Goal: Information Seeking & Learning: Learn about a topic

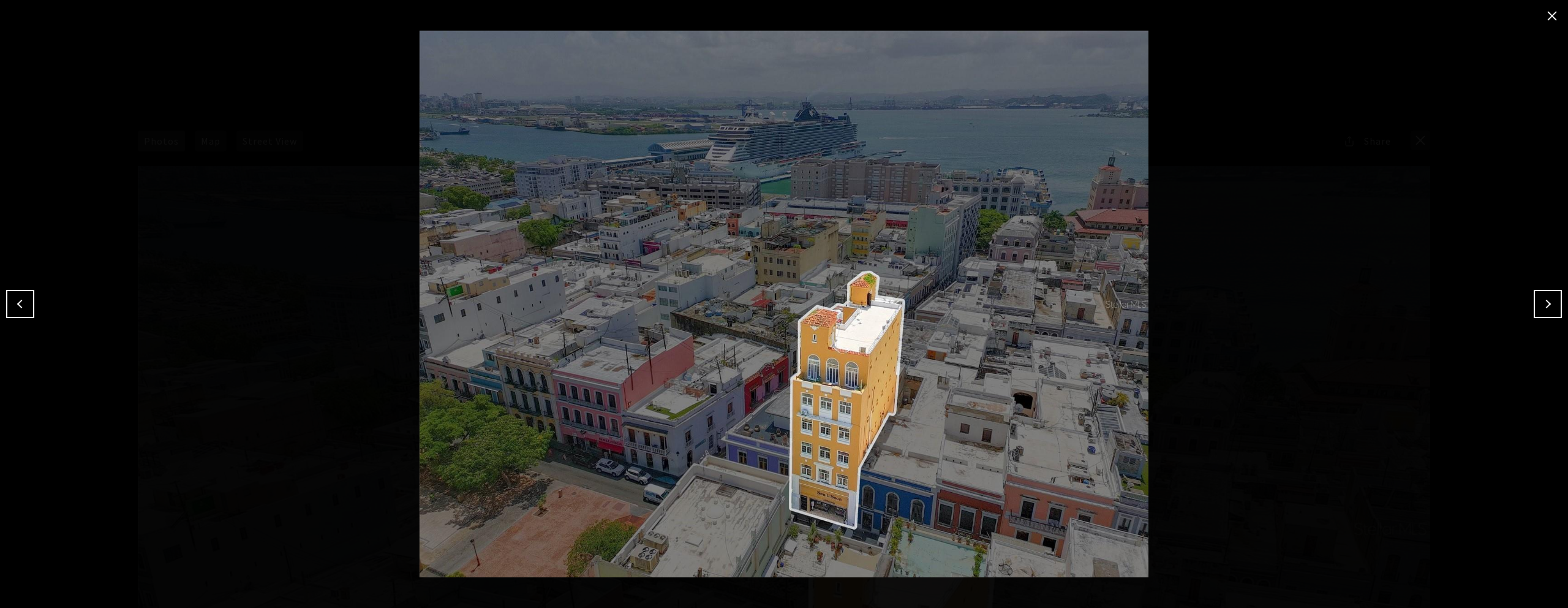
scroll to position [141, 0]
click at [1550, 18] on button "close modal" at bounding box center [1552, 16] width 19 height 19
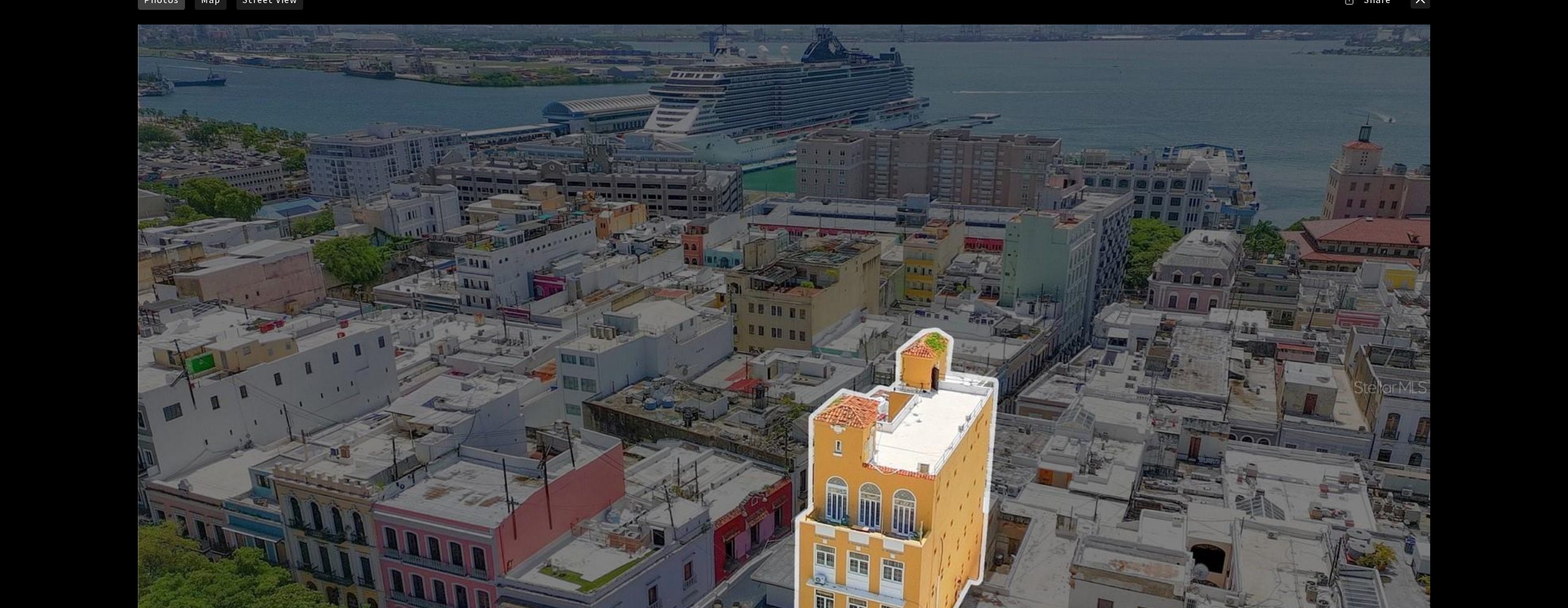
scroll to position [0, 0]
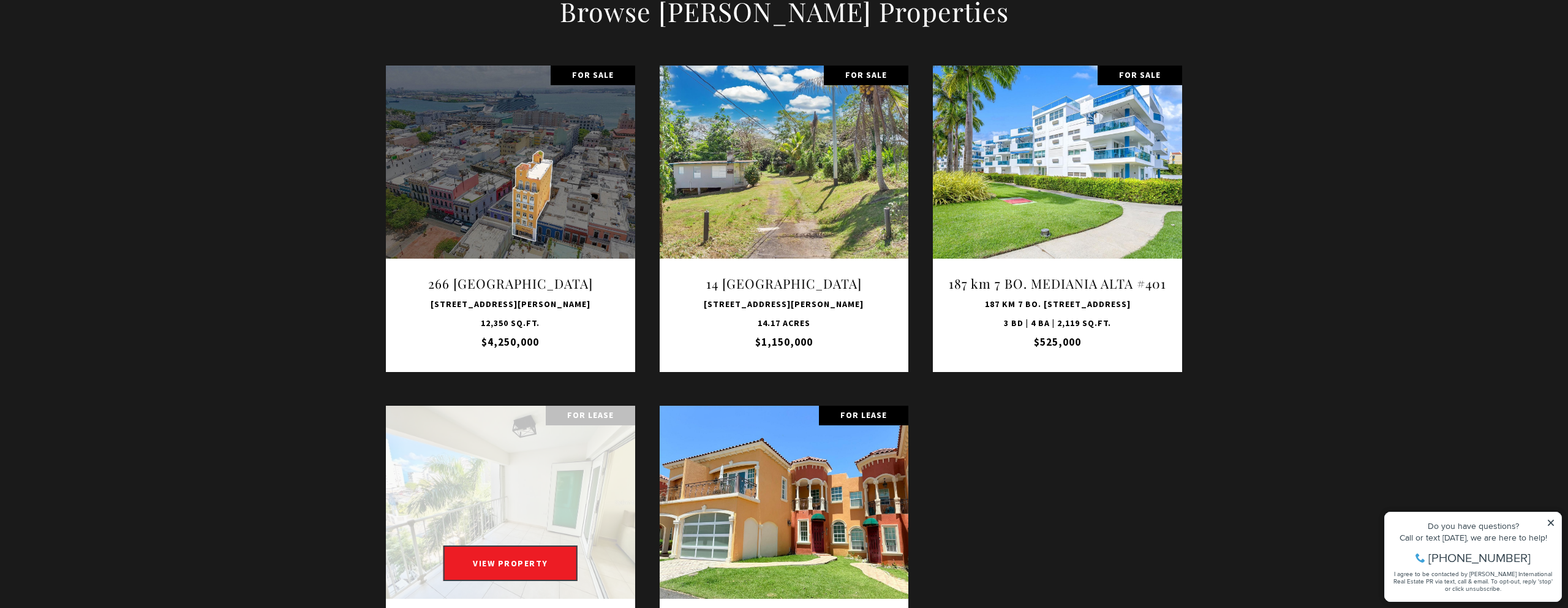
scroll to position [1792, 0]
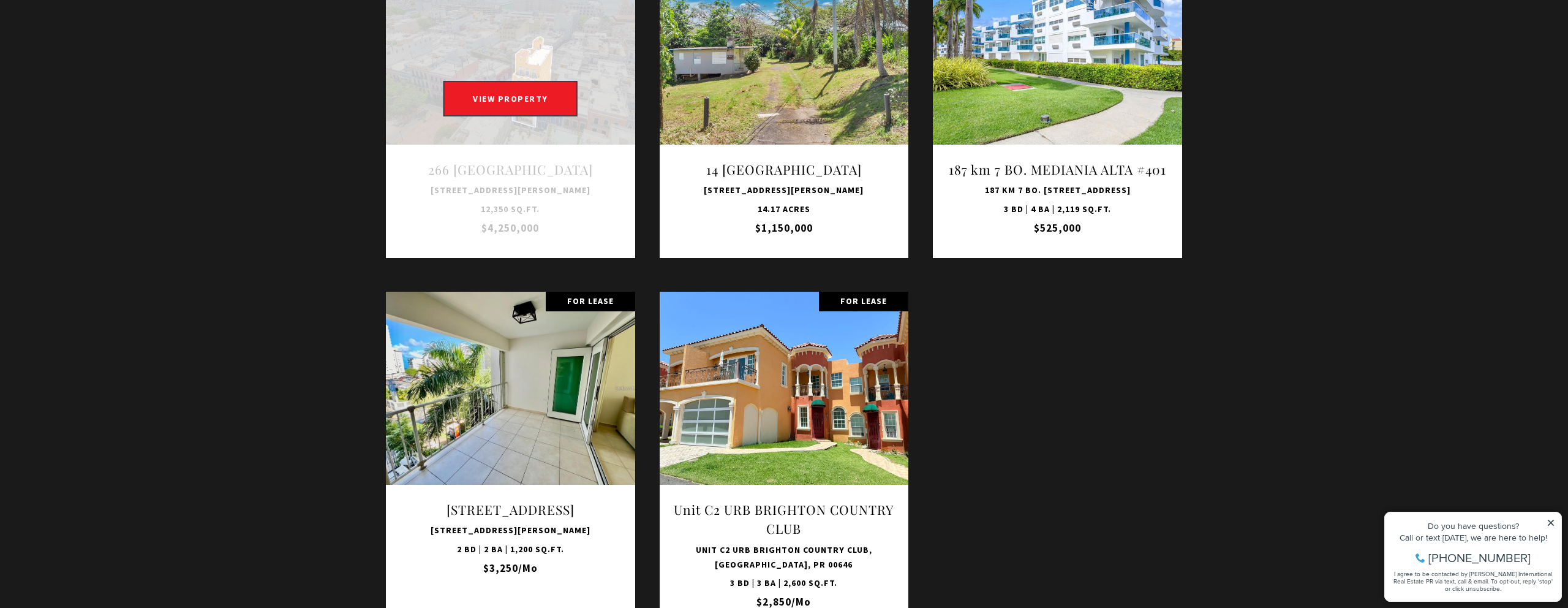
click at [543, 201] on link at bounding box center [510, 104] width 249 height 306
click at [545, 163] on link at bounding box center [510, 104] width 249 height 306
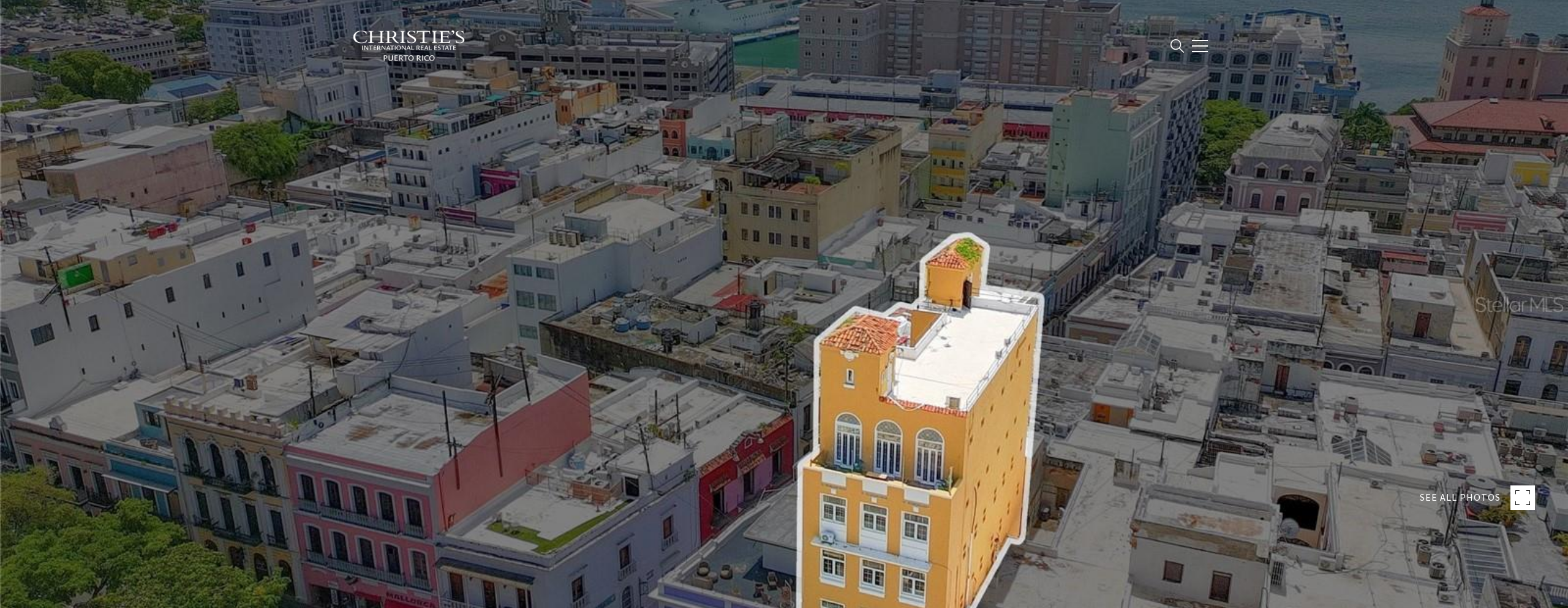
type input "**********"
type input "********"
type input "***"
type input "**********"
type input "**"
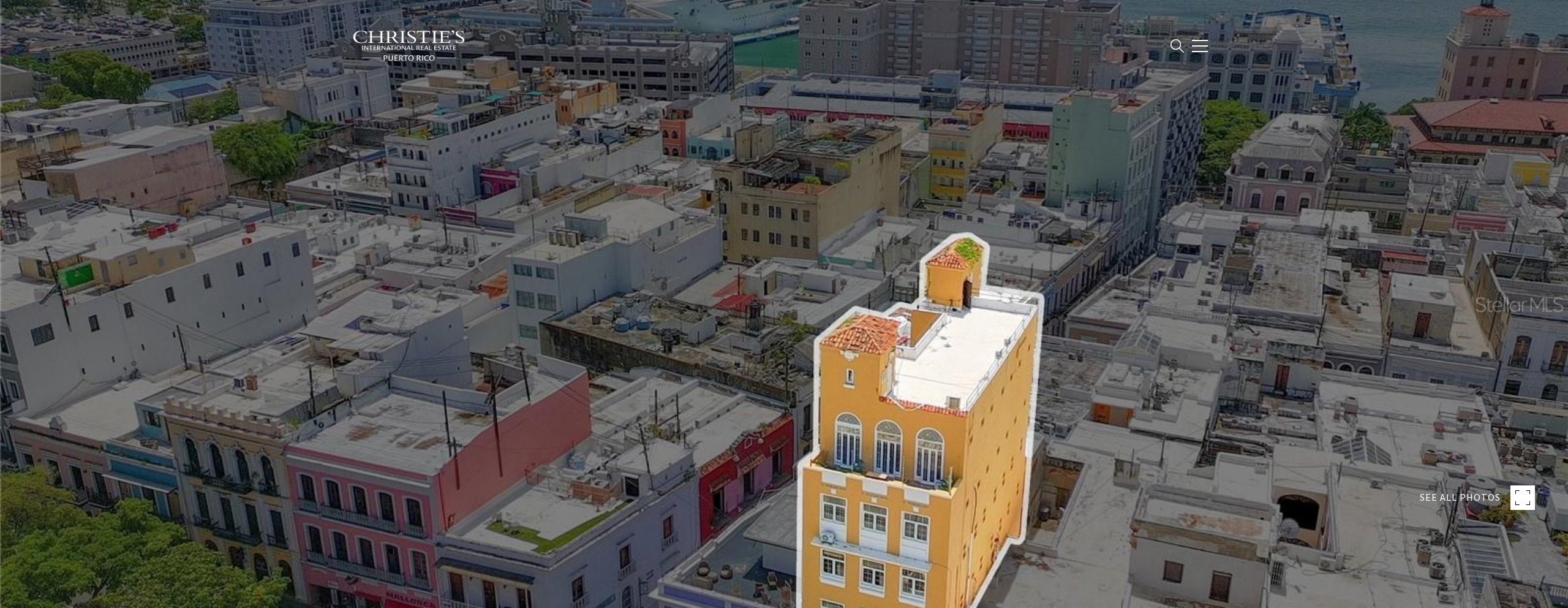
type input "********"
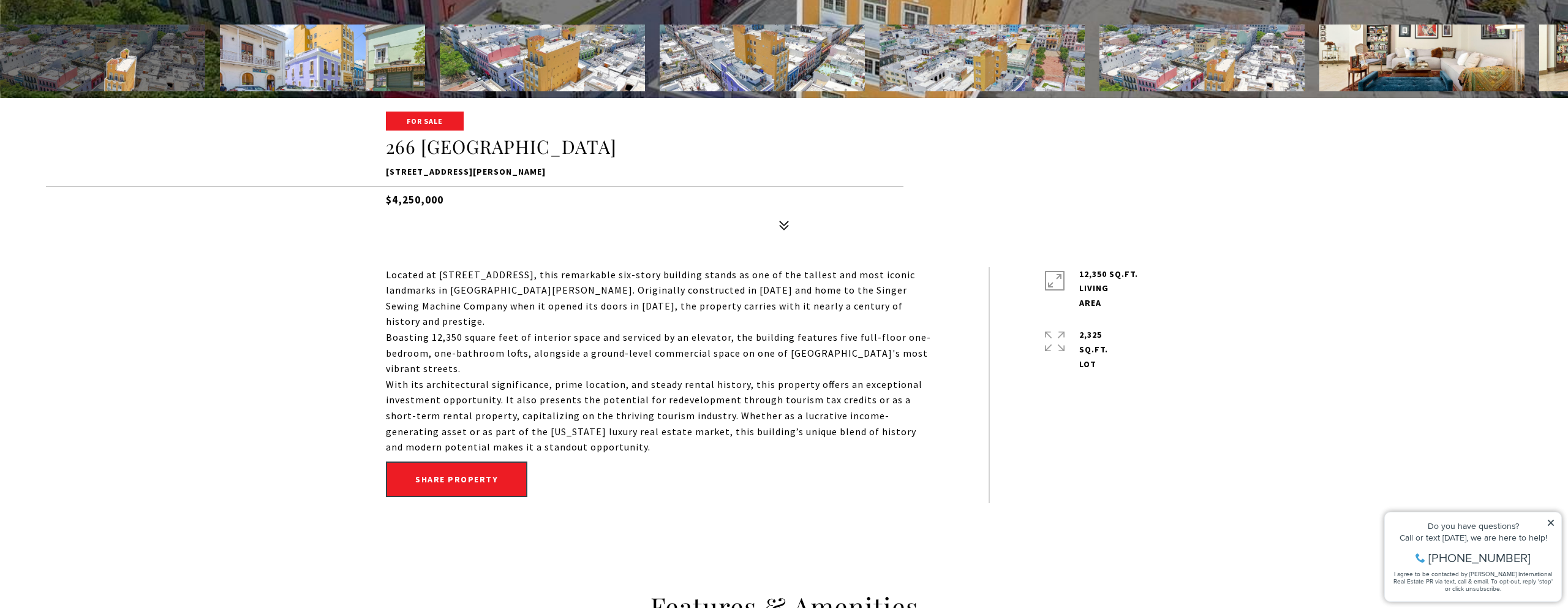
scroll to position [511, 0]
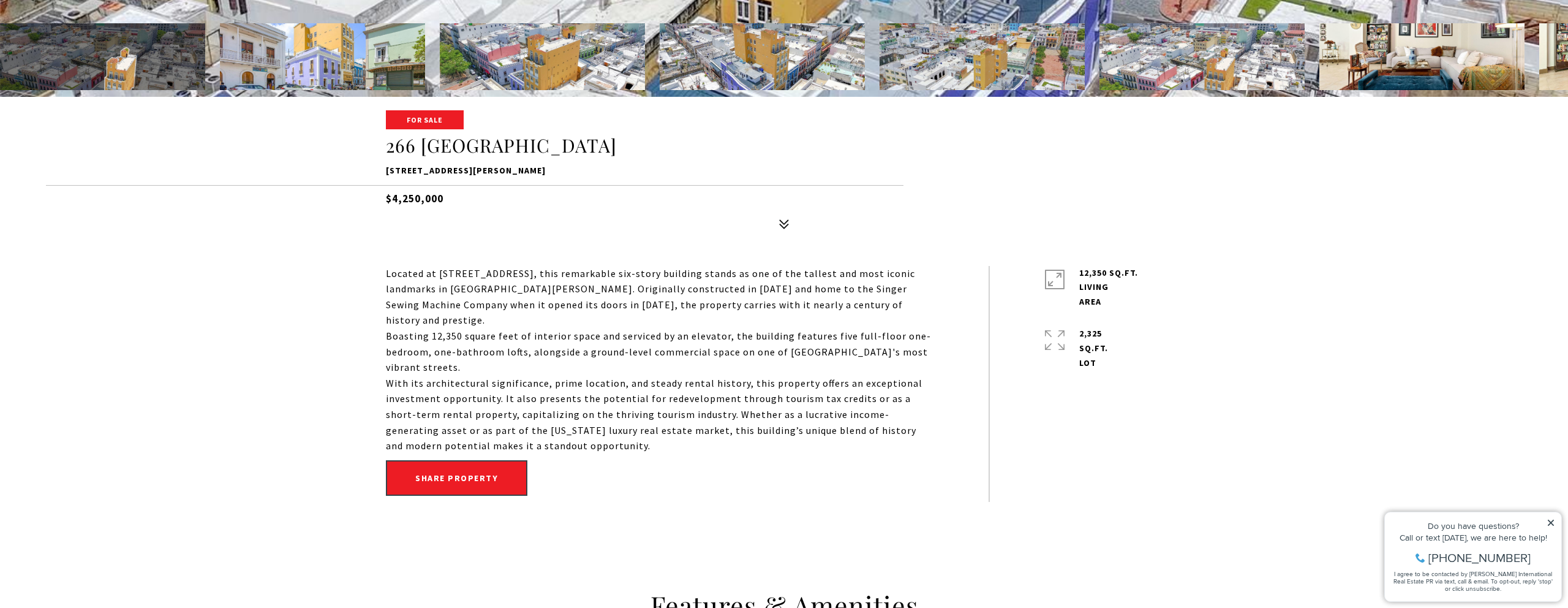
drag, startPoint x: 153, startPoint y: 46, endPoint x: 145, endPoint y: 64, distance: 19.7
click at [153, 46] on img at bounding box center [103, 57] width 205 height 67
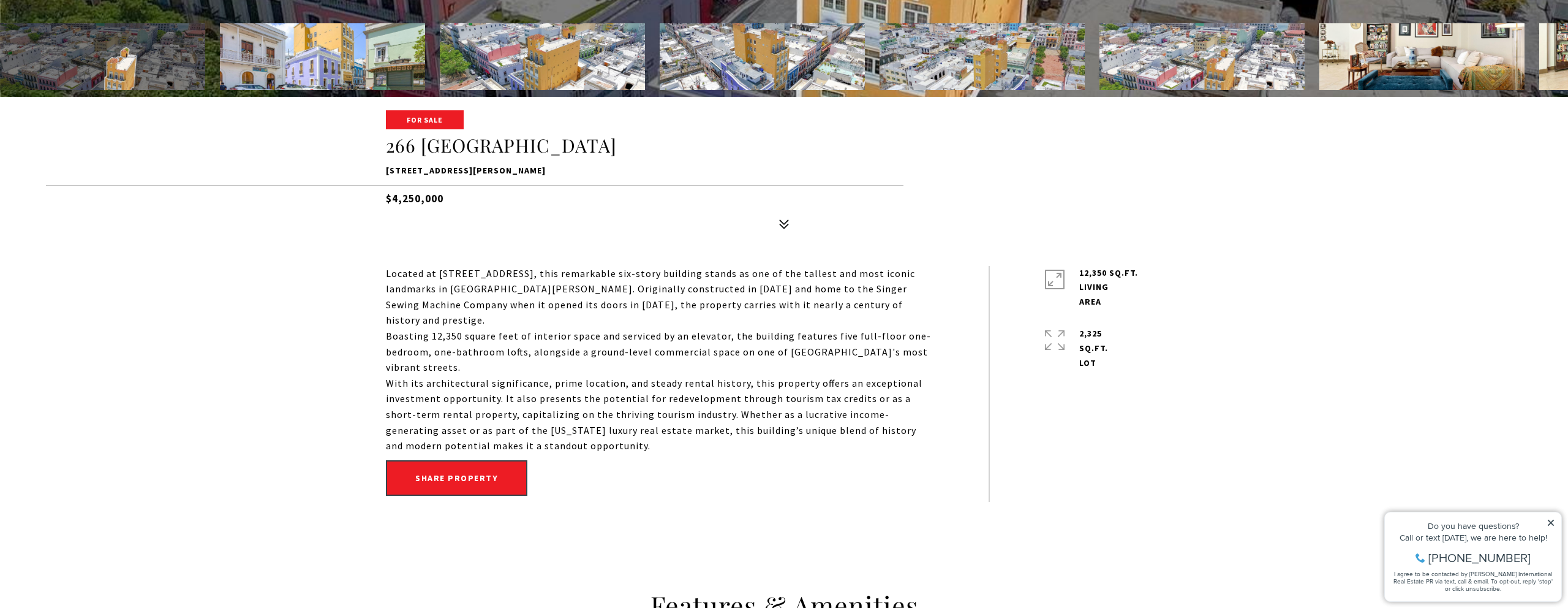
click at [146, 74] on img at bounding box center [103, 57] width 205 height 67
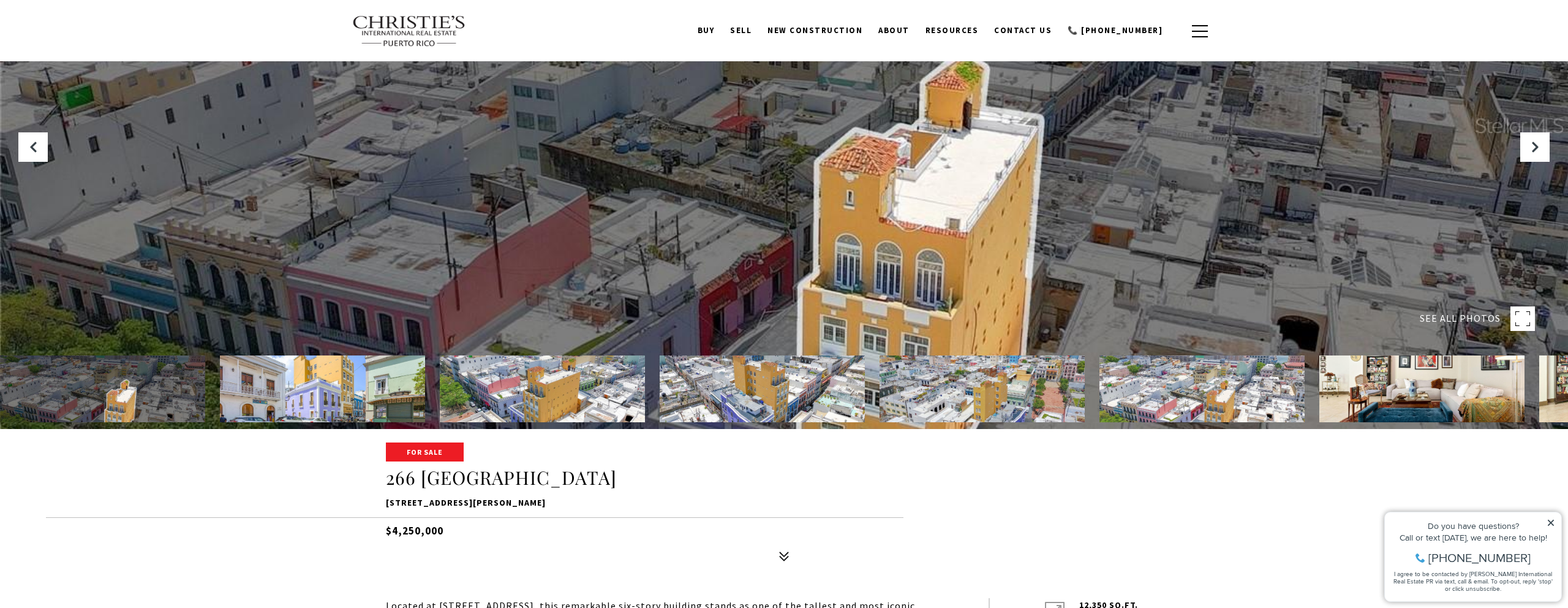
scroll to position [0, 0]
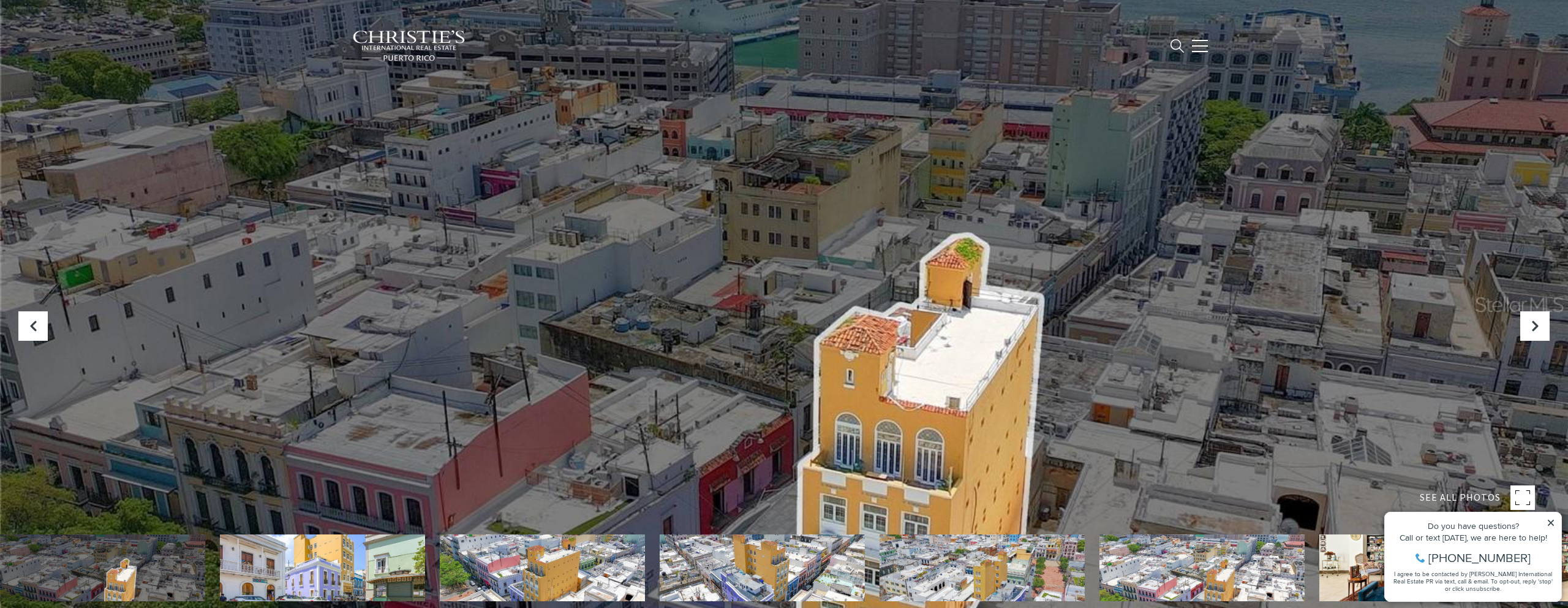
click at [1016, 283] on div at bounding box center [784, 304] width 1568 height 608
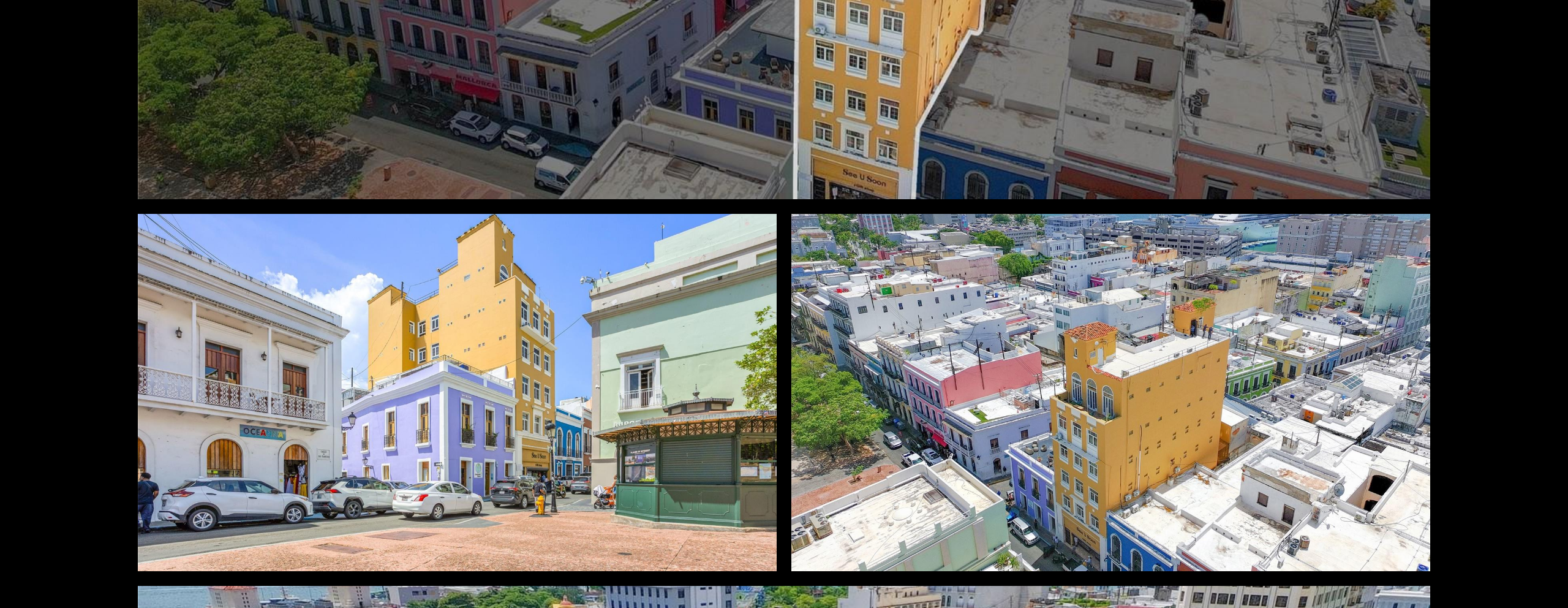
scroll to position [769, 0]
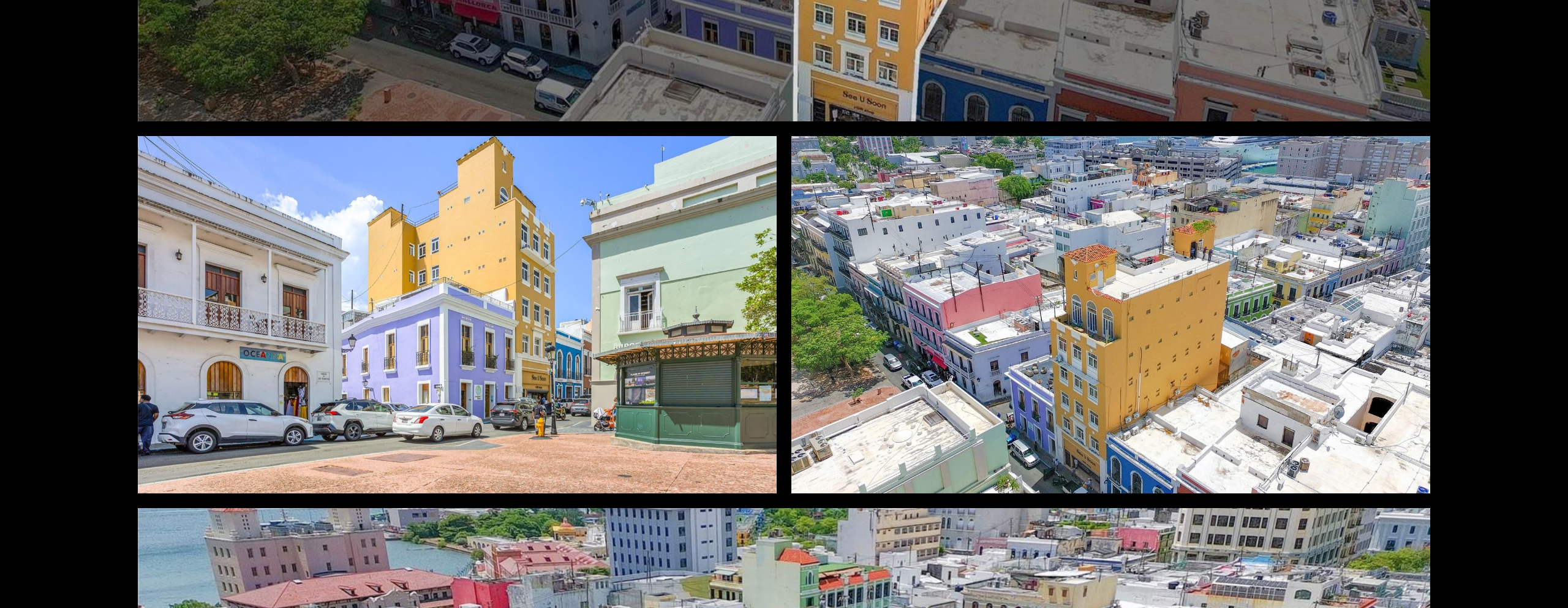
click at [592, 401] on div at bounding box center [457, 315] width 638 height 358
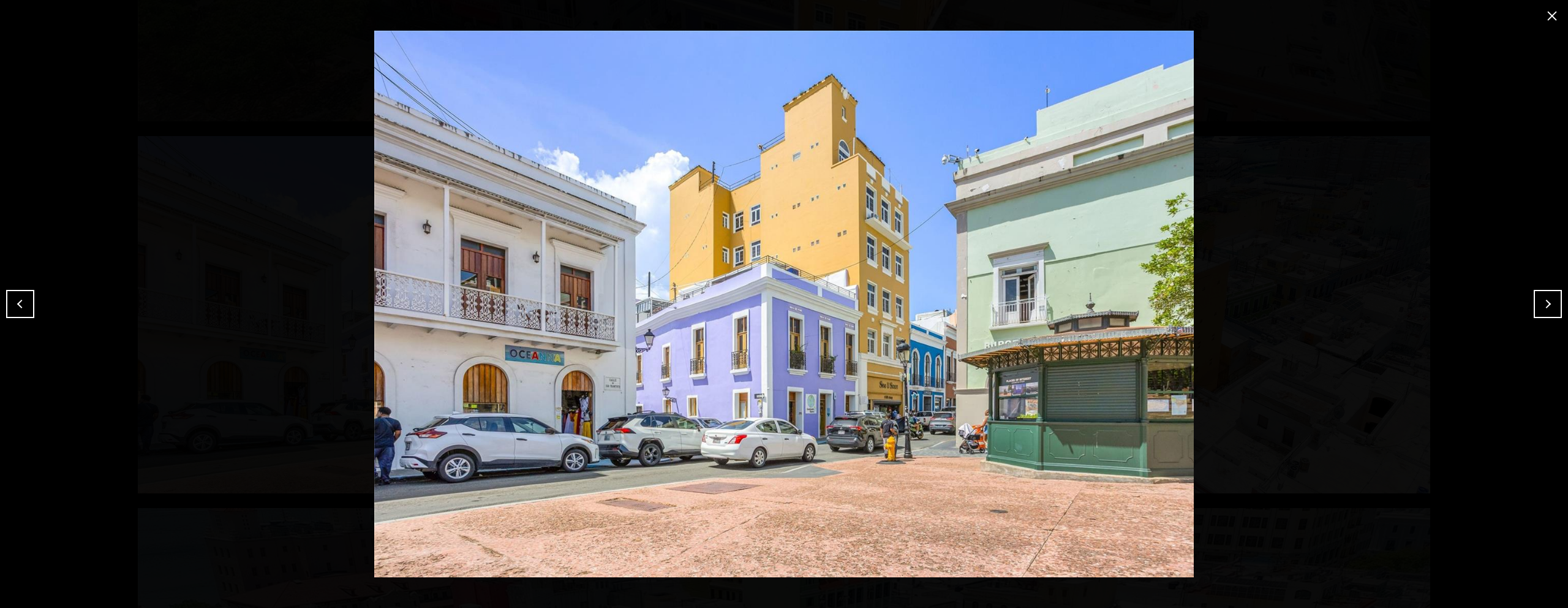
click at [1549, 308] on button "Next" at bounding box center [1548, 304] width 28 height 28
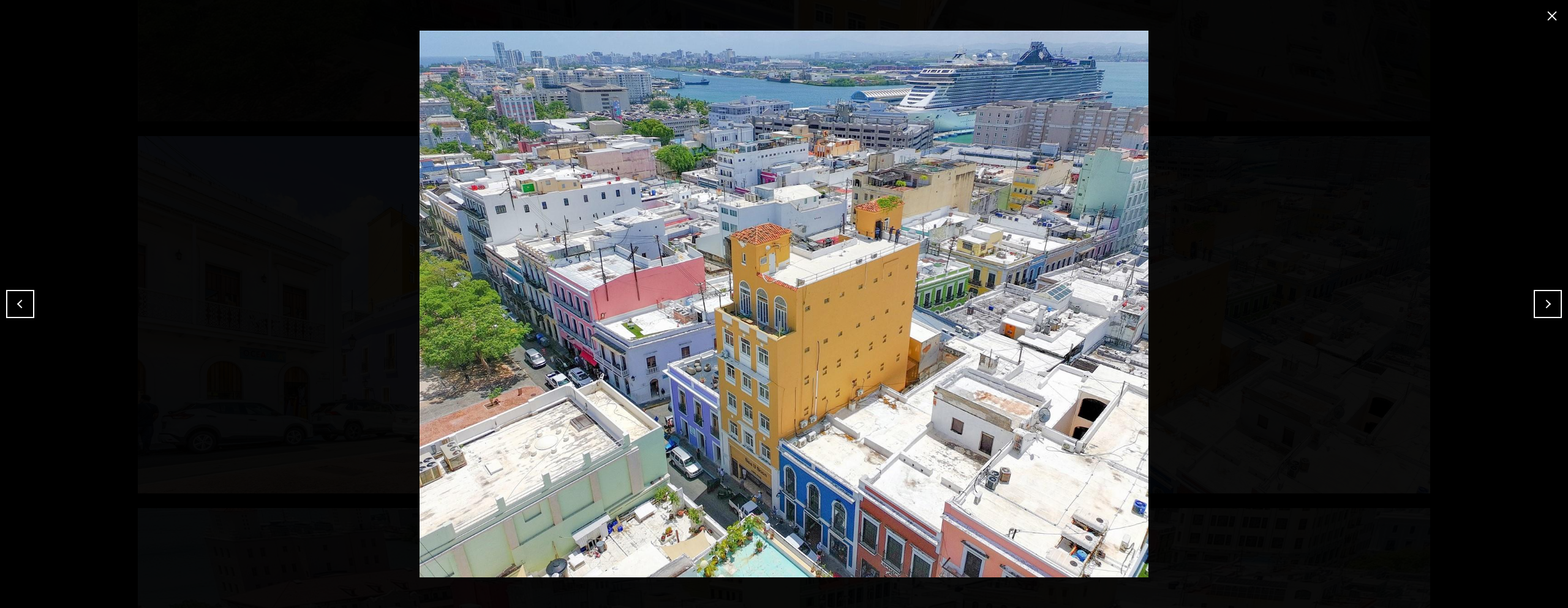
click at [1549, 308] on button "Next" at bounding box center [1548, 304] width 28 height 28
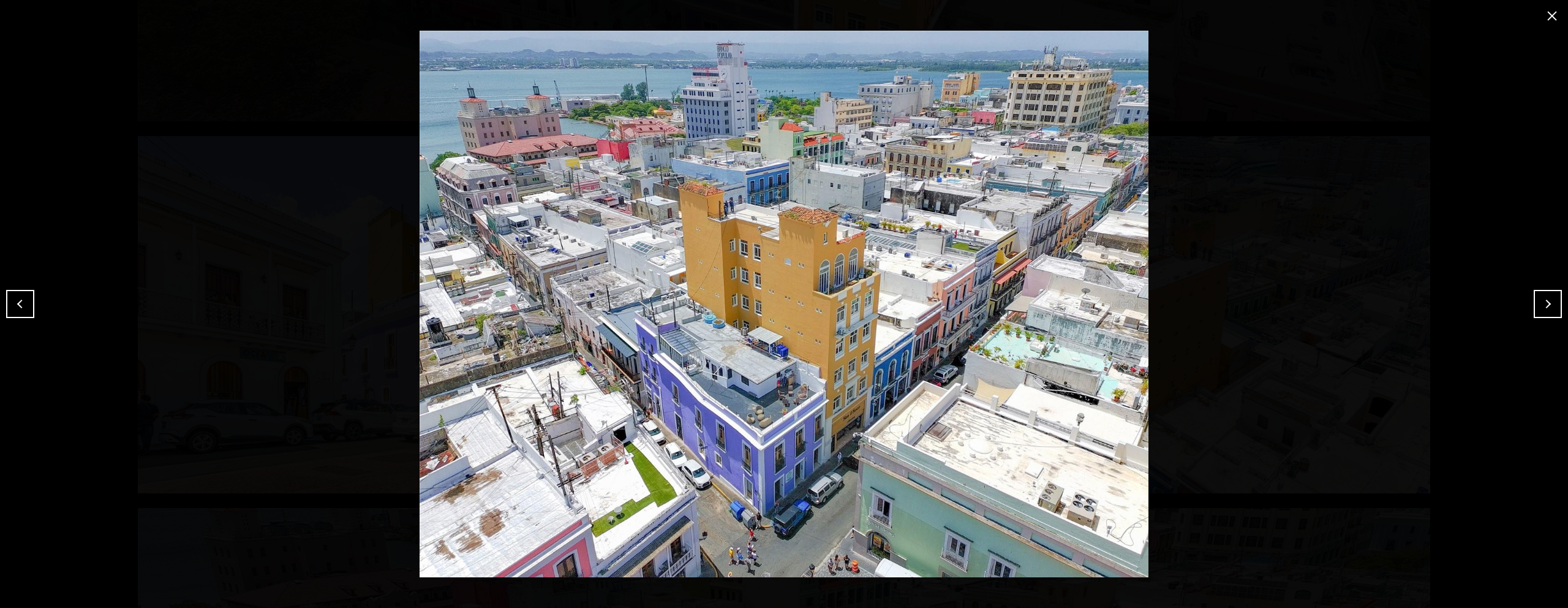
click at [1549, 308] on button "Next" at bounding box center [1548, 304] width 28 height 28
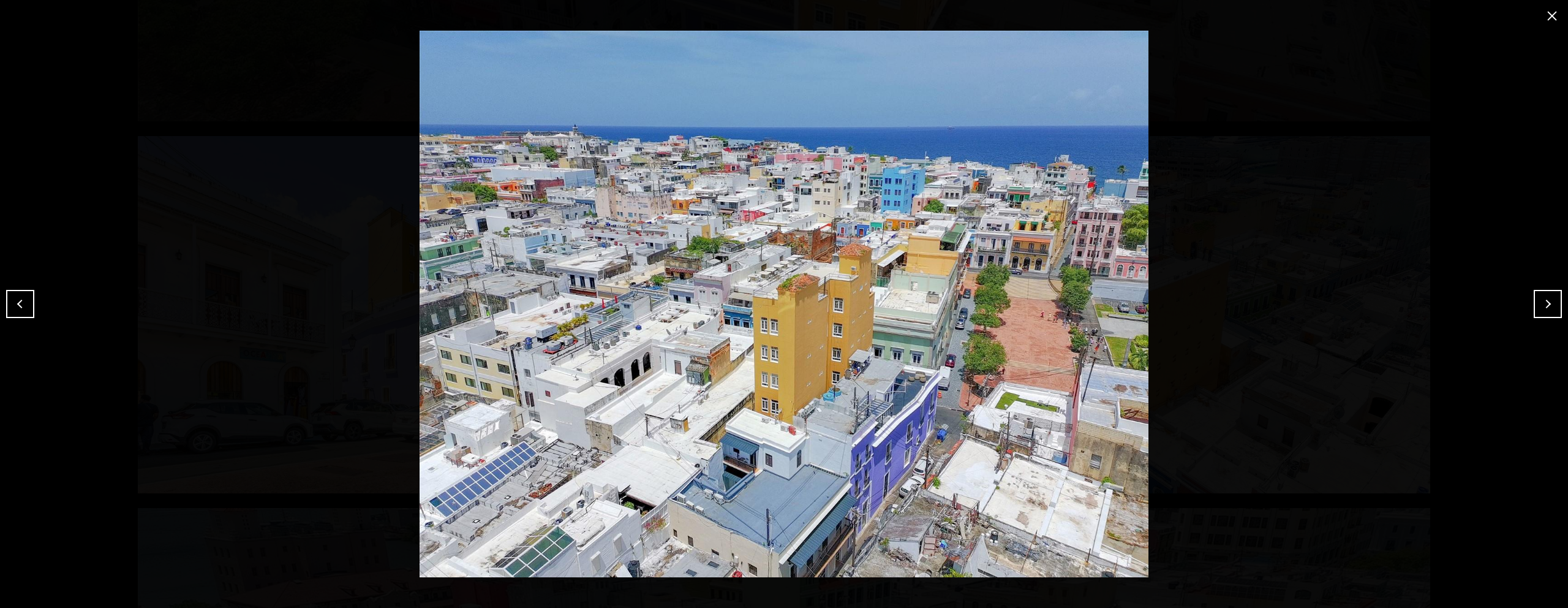
click at [1549, 308] on button "Next" at bounding box center [1548, 304] width 28 height 28
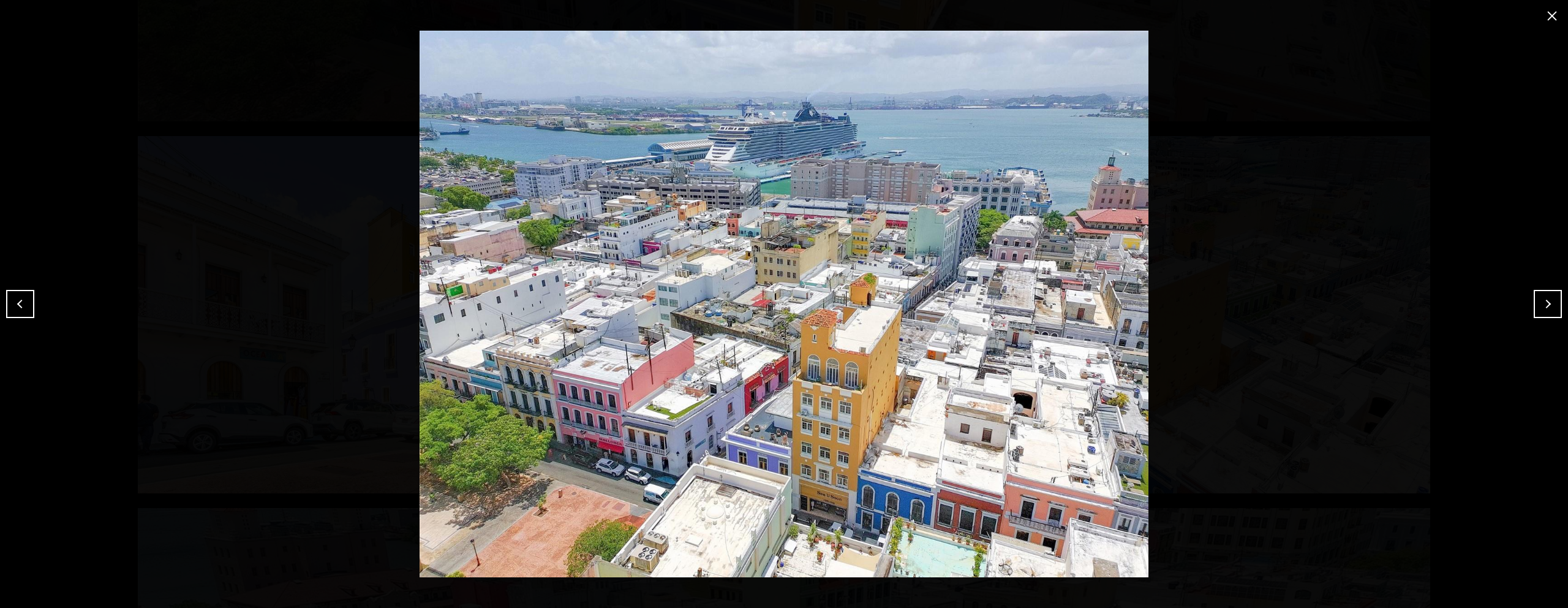
click at [1549, 308] on button "Next" at bounding box center [1548, 304] width 28 height 28
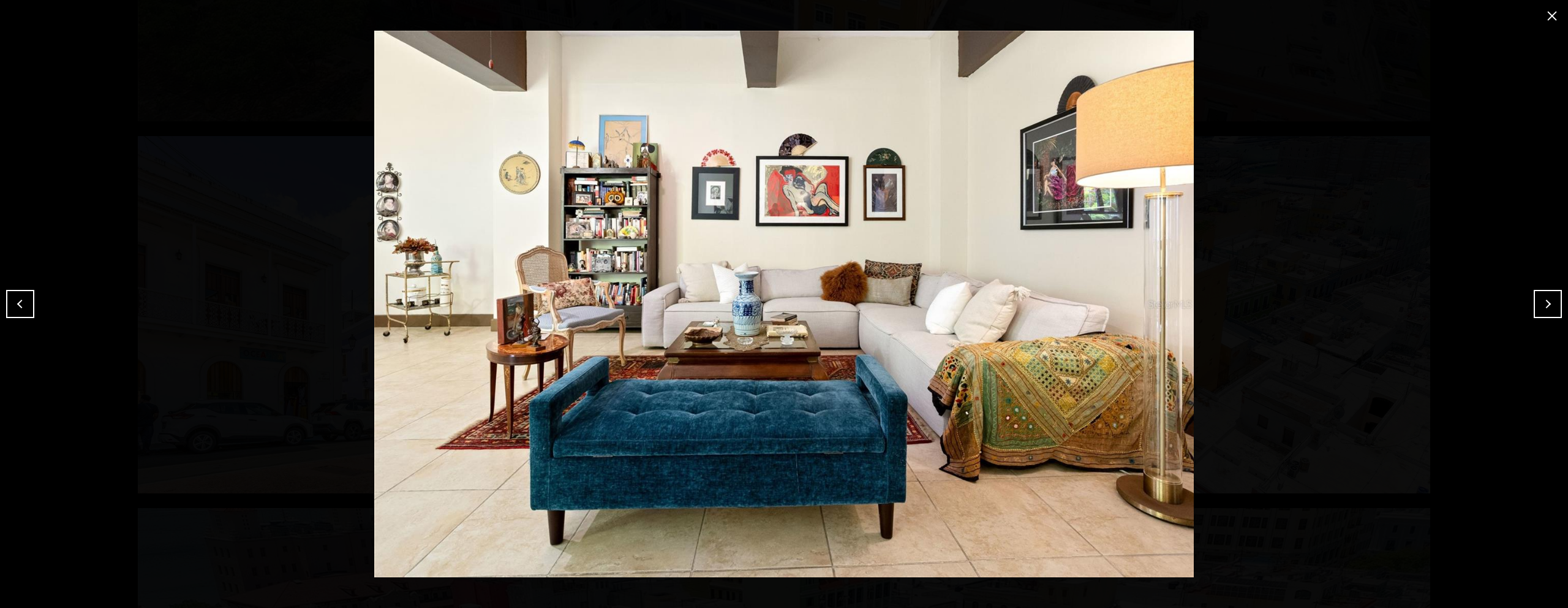
click at [1549, 308] on button "Next" at bounding box center [1548, 304] width 28 height 28
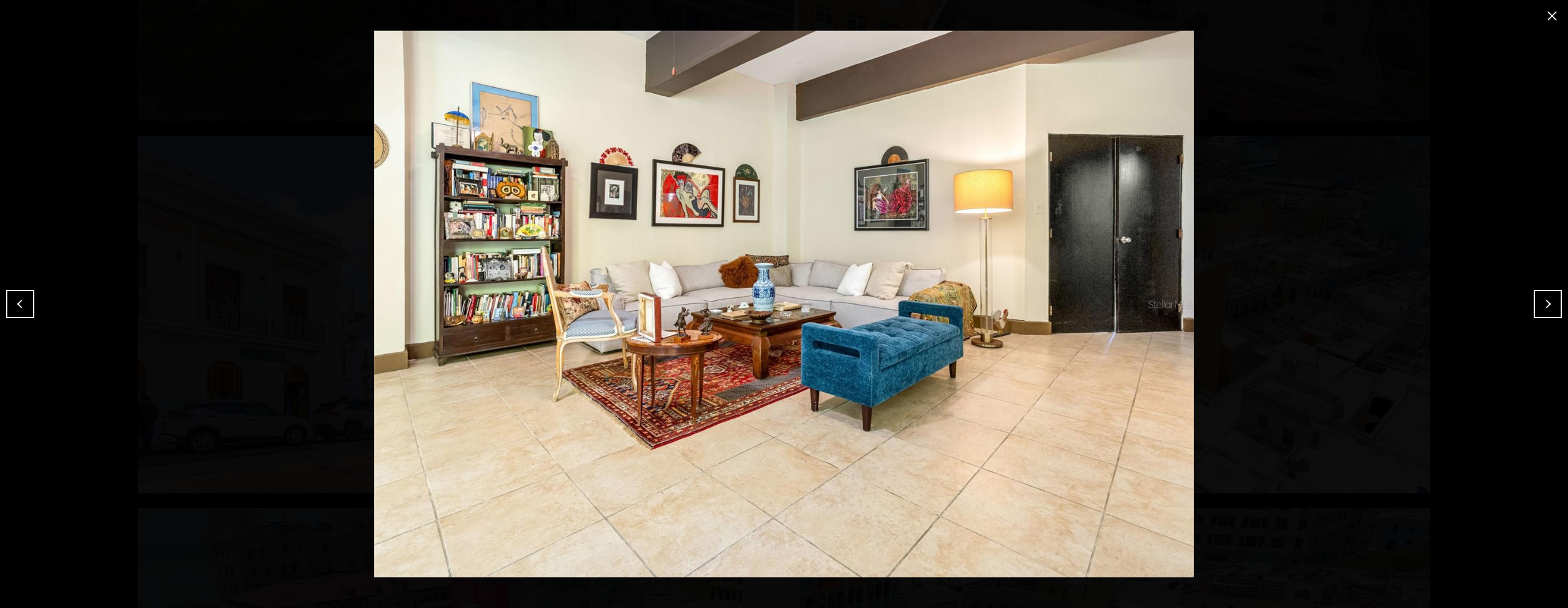
click at [1549, 308] on button "Next" at bounding box center [1548, 304] width 28 height 28
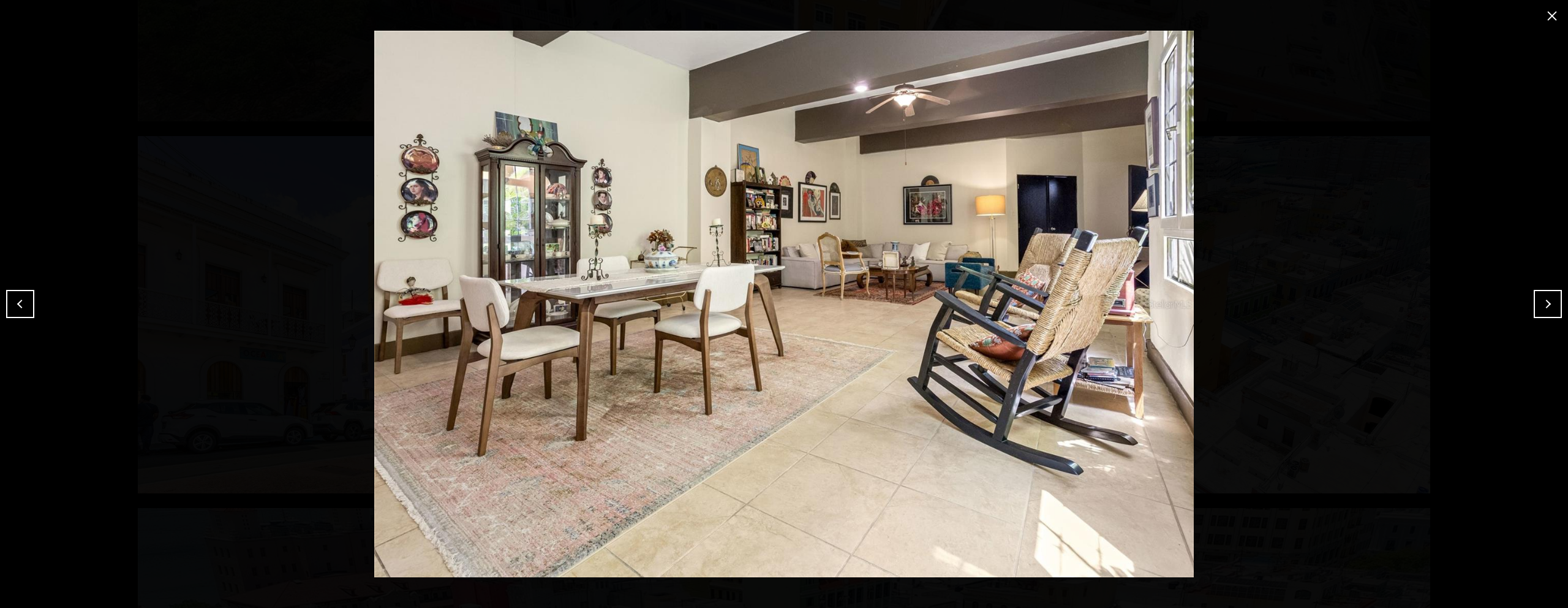
click at [1549, 308] on button "Next" at bounding box center [1548, 304] width 28 height 28
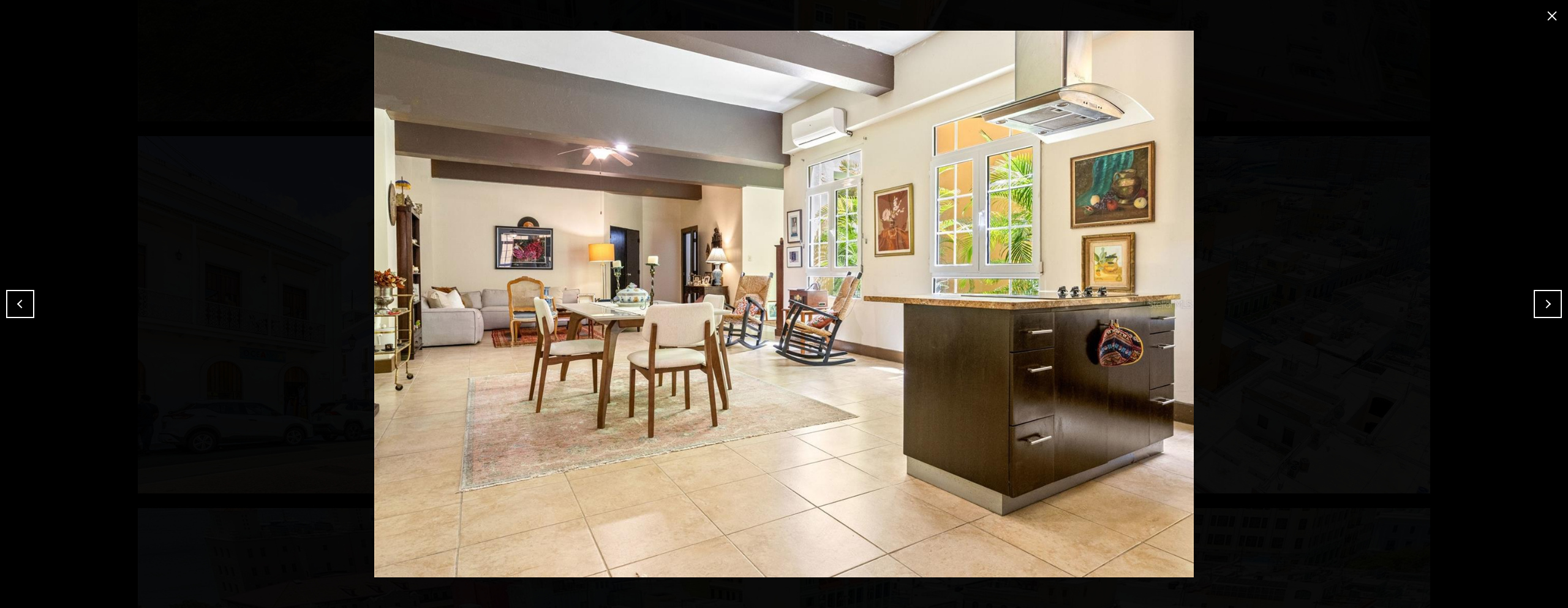
click at [1549, 308] on button "Next" at bounding box center [1548, 304] width 28 height 28
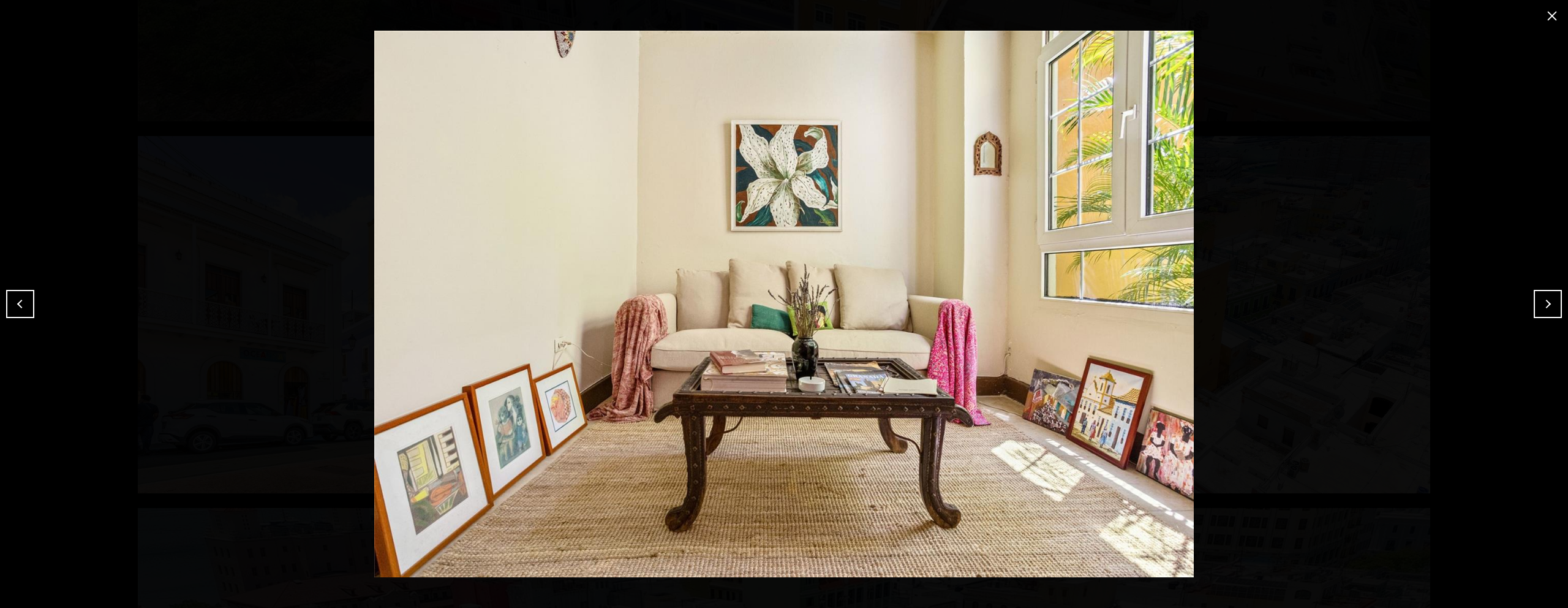
click at [1549, 308] on button "Next" at bounding box center [1548, 304] width 28 height 28
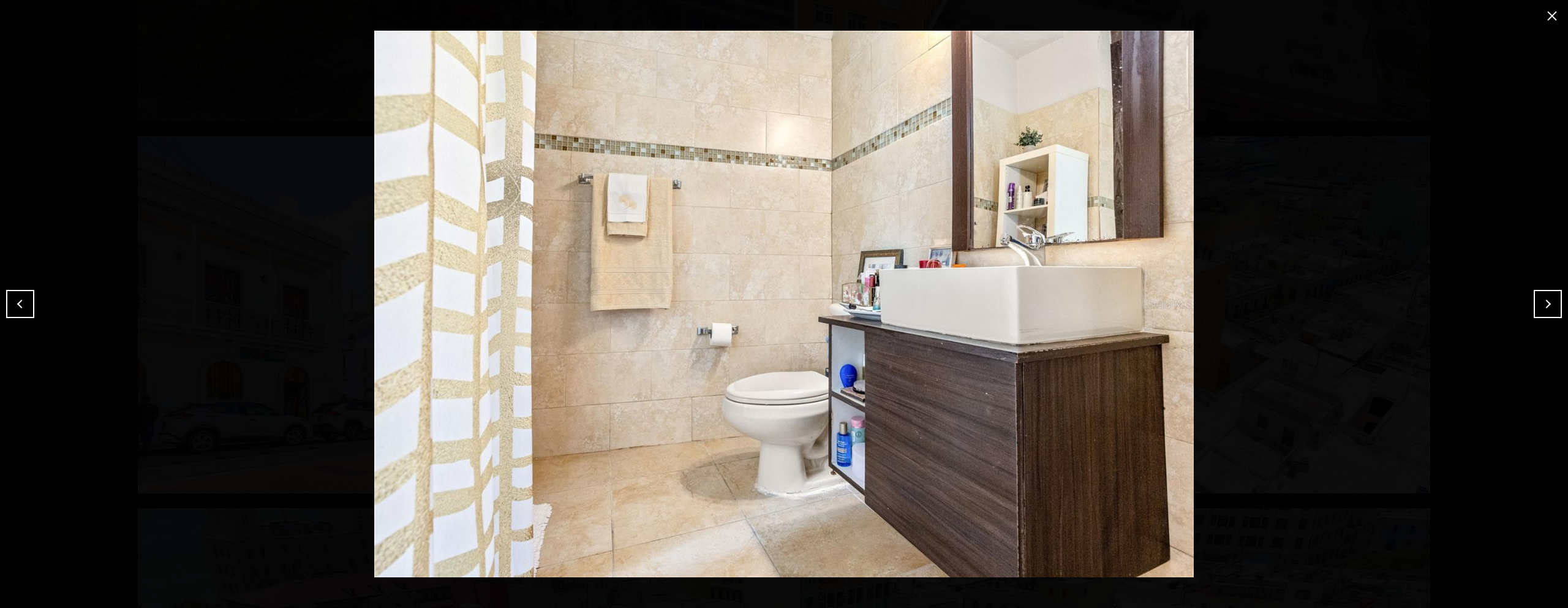
click at [1549, 308] on button "Next" at bounding box center [1548, 304] width 28 height 28
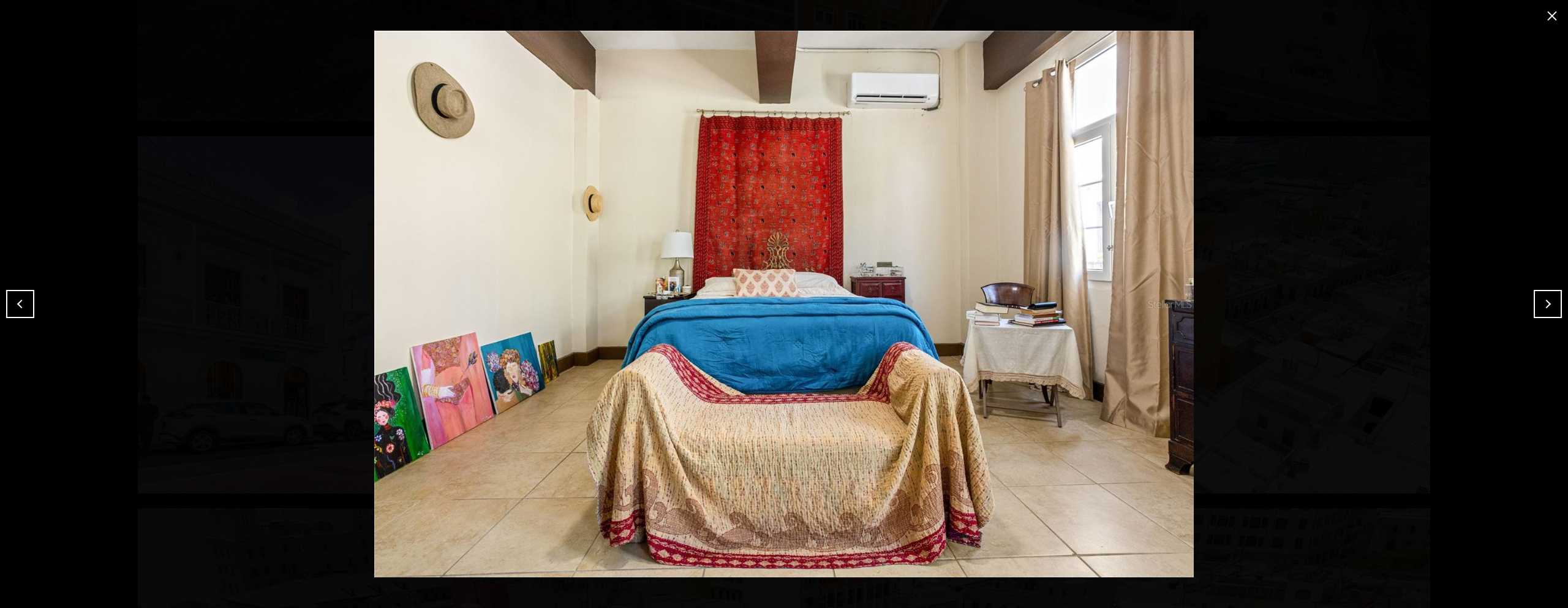
click at [1549, 308] on button "Next" at bounding box center [1548, 304] width 28 height 28
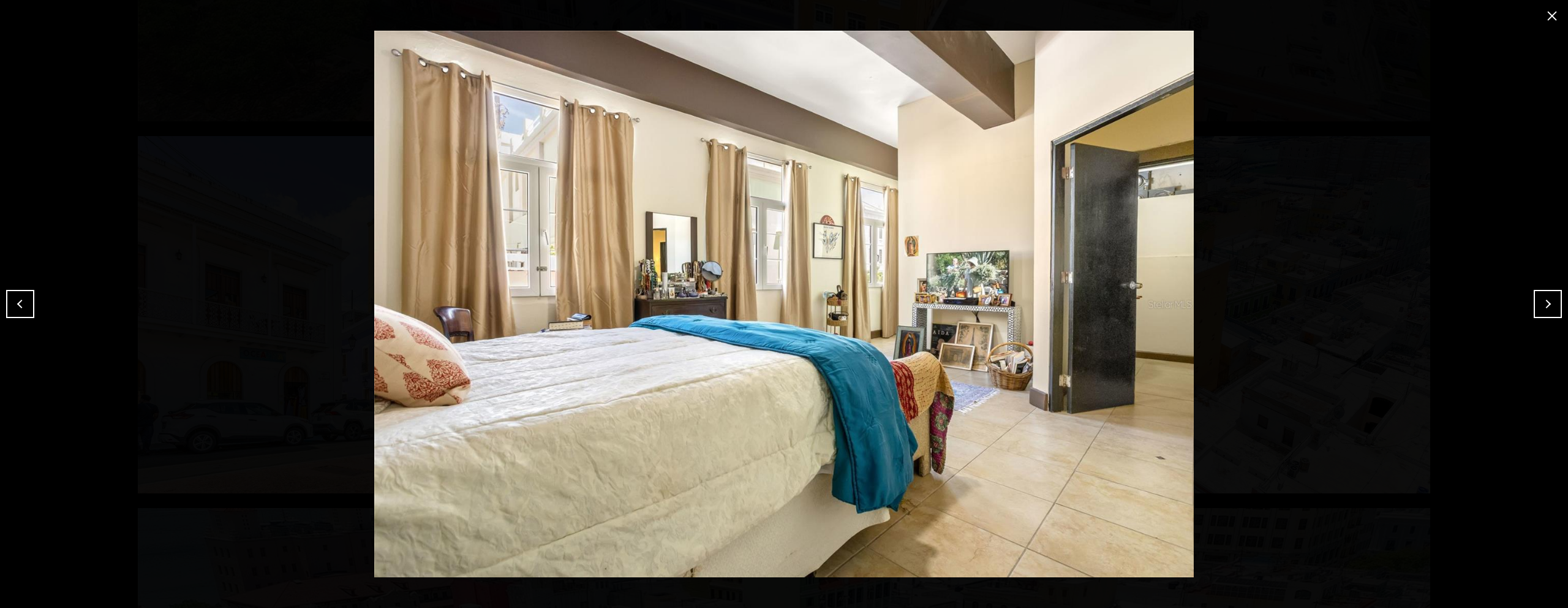
click at [1549, 308] on button "Next" at bounding box center [1548, 304] width 28 height 28
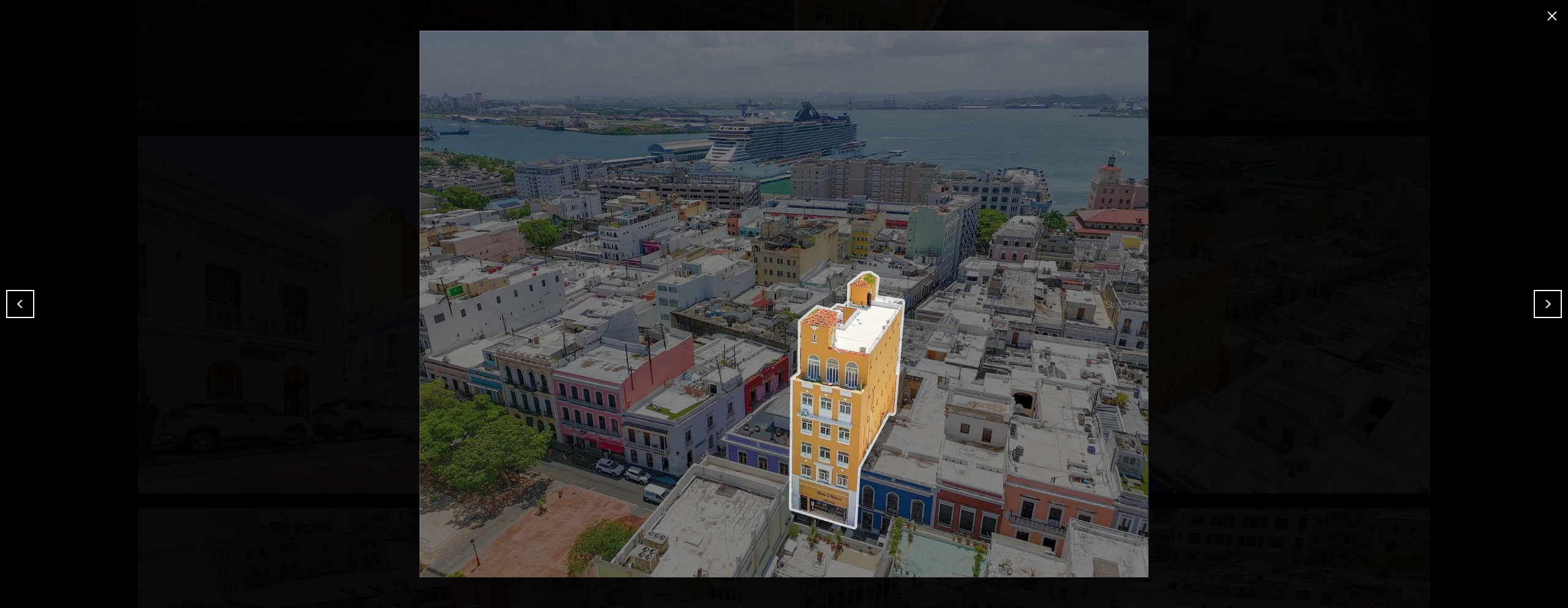
click at [1549, 308] on button "Next" at bounding box center [1548, 304] width 28 height 28
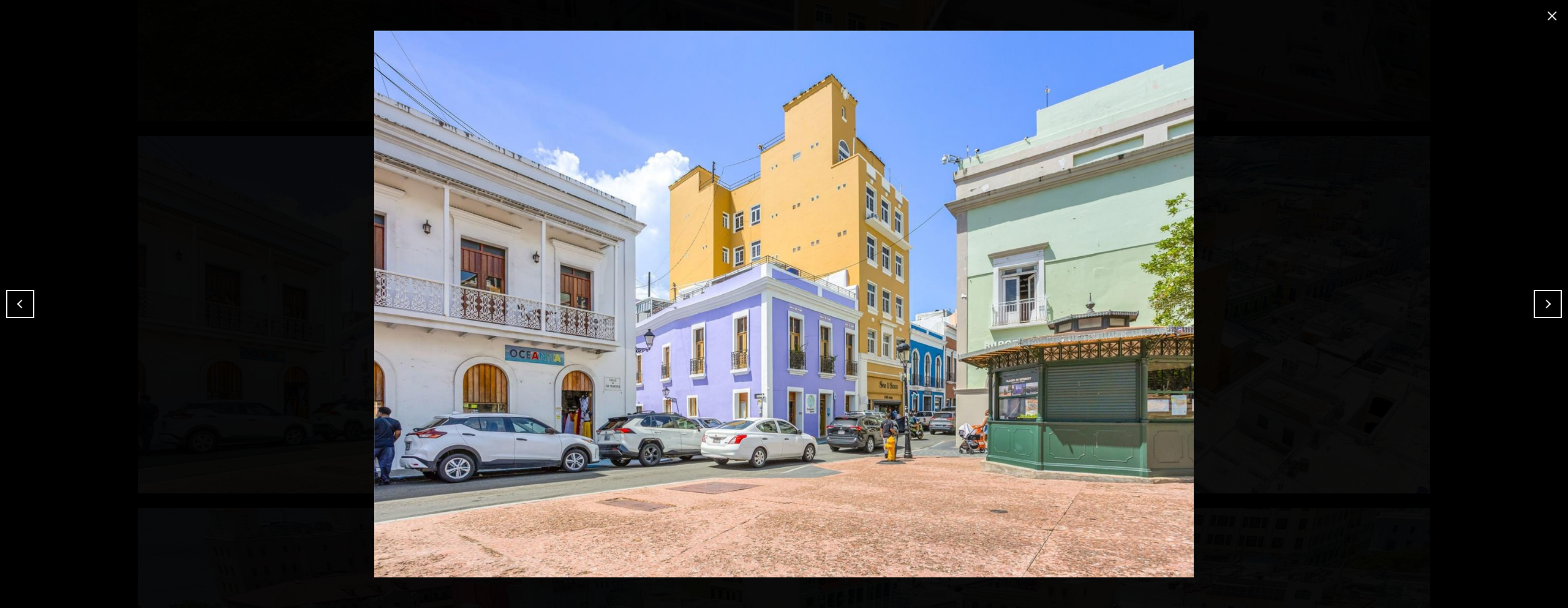
click at [1552, 19] on button "close modal" at bounding box center [1552, 16] width 19 height 19
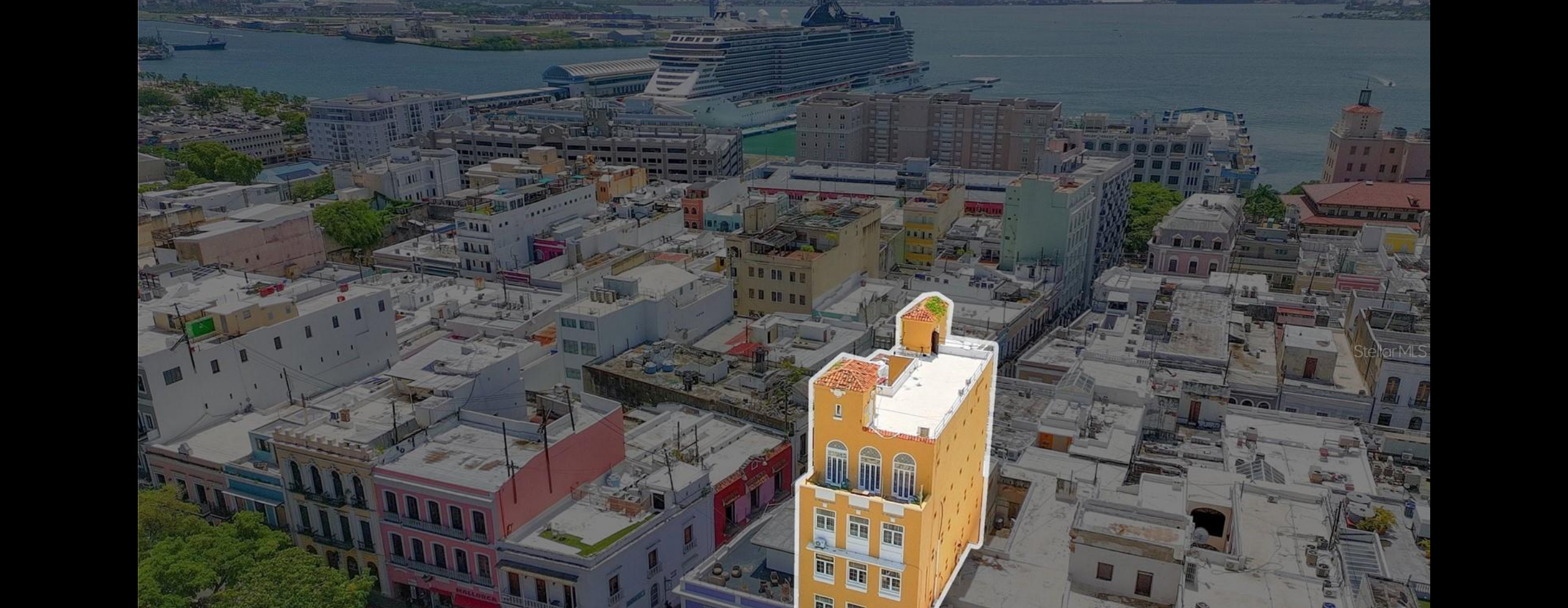
scroll to position [0, 0]
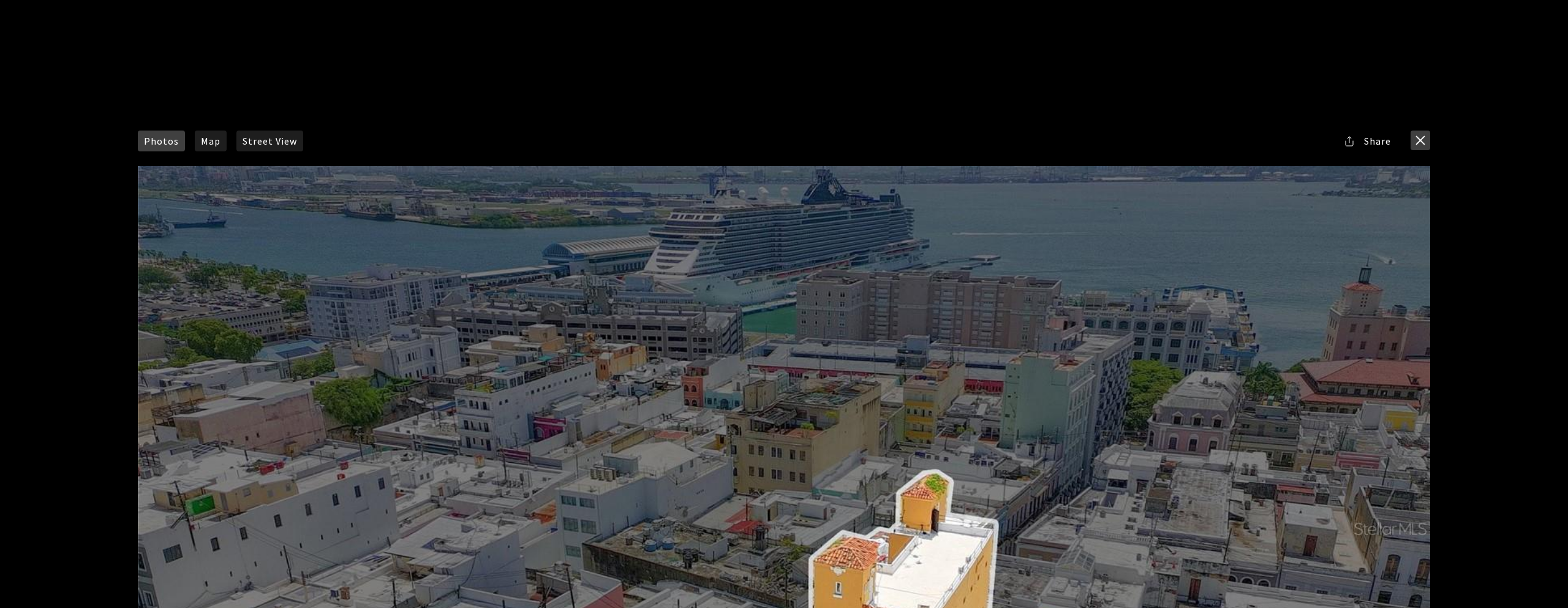
drag, startPoint x: 1140, startPoint y: 98, endPoint x: 1411, endPoint y: 133, distance: 273.3
click at [1143, 100] on div "Photos Map Street View Share Facebook Twitter Via Email" at bounding box center [784, 304] width 1568 height 608
click at [1421, 139] on button "close modal" at bounding box center [1421, 140] width 19 height 19
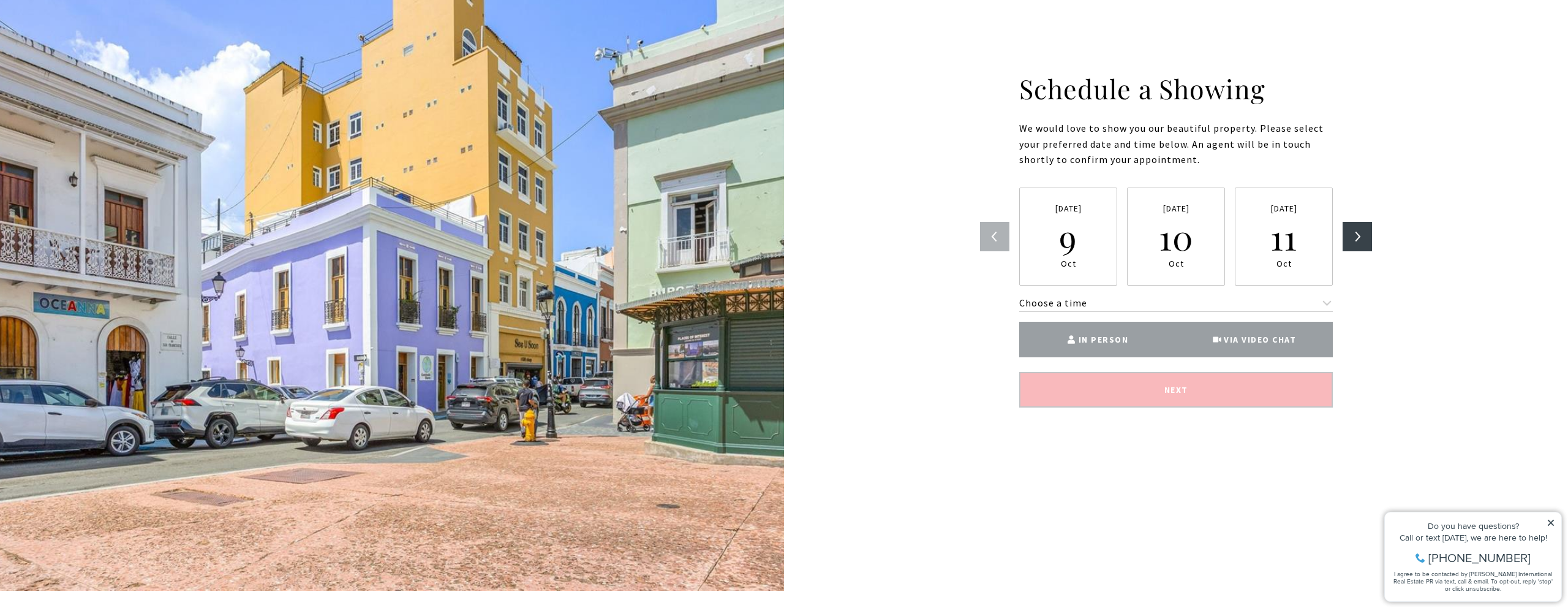
scroll to position [2305, 0]
